Goal: Information Seeking & Learning: Learn about a topic

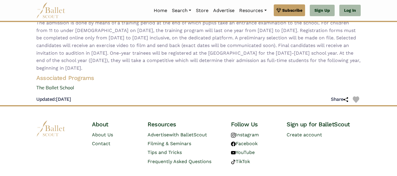
scroll to position [97, 0]
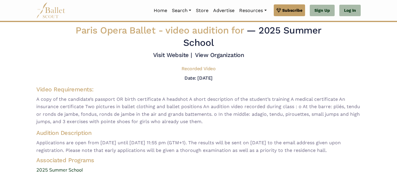
scroll to position [17, 0]
